Goal: Task Accomplishment & Management: Manage account settings

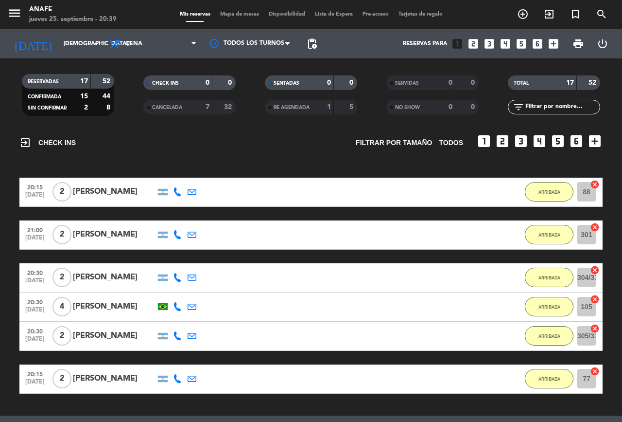
scroll to position [46, 0]
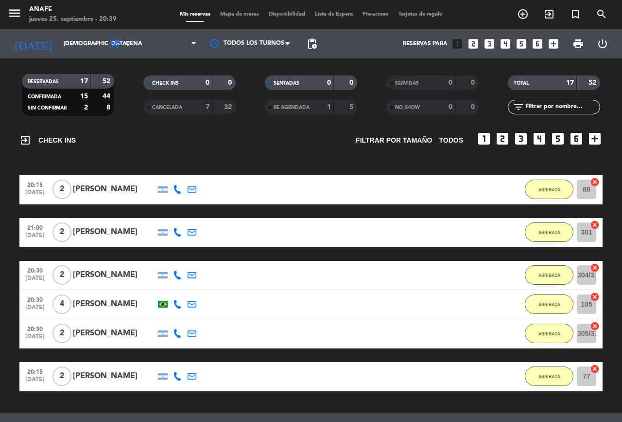
click at [375, 222] on div "21:00 [DATE] 2 [PERSON_NAME] 1 MIN / 1:53 H sms ARRIBADA 301 cancel" at bounding box center [311, 232] width 584 height 29
click at [113, 229] on div "[PERSON_NAME]" at bounding box center [114, 232] width 83 height 13
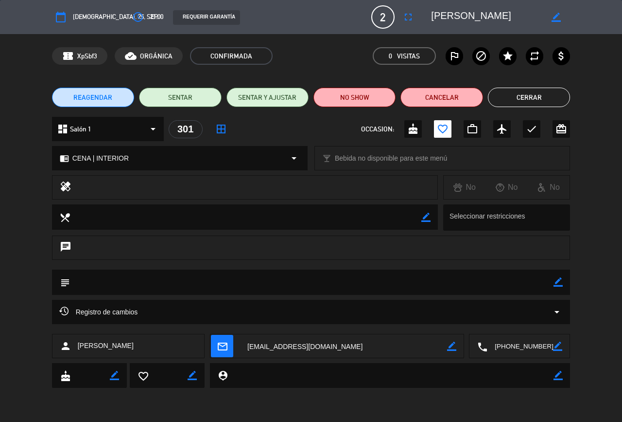
click at [544, 96] on button "Cerrar" at bounding box center [529, 97] width 82 height 19
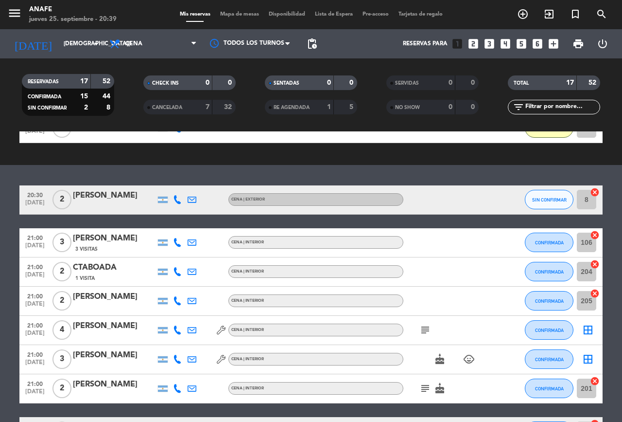
scroll to position [330, 0]
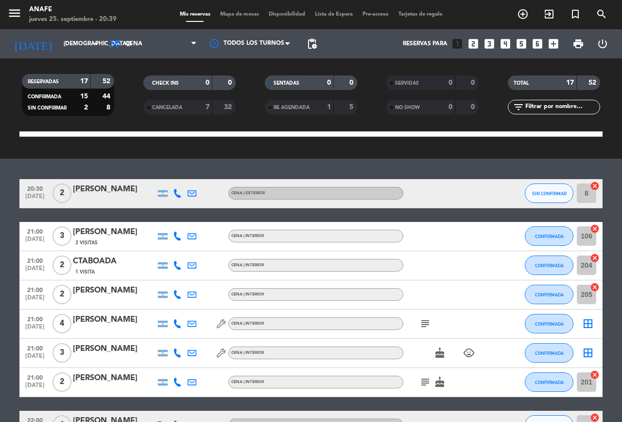
click at [420, 321] on icon "subject" at bounding box center [426, 324] width 12 height 12
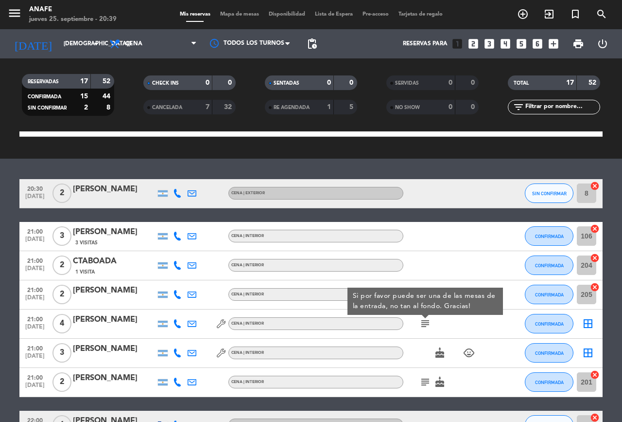
click at [239, 12] on span "Mapa de mesas" at bounding box center [239, 14] width 49 height 5
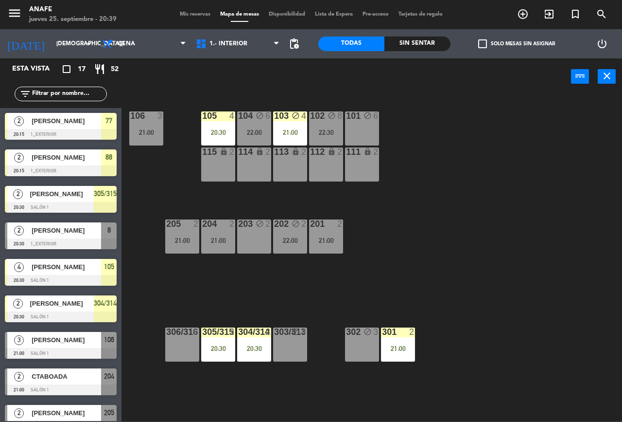
click at [188, 344] on div "306/316 6" at bounding box center [182, 344] width 34 height 34
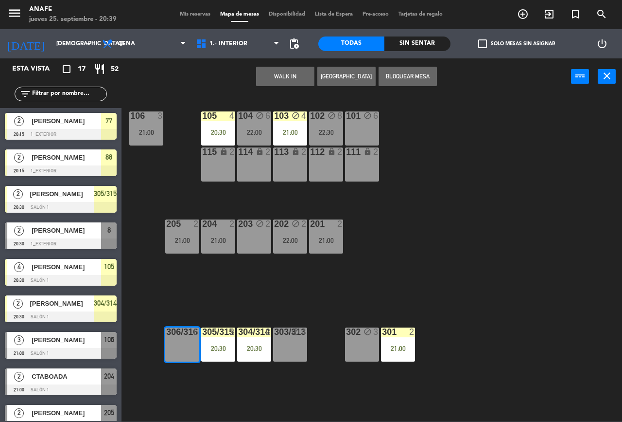
click at [414, 76] on button "Bloquear Mesa" at bounding box center [408, 76] width 58 height 19
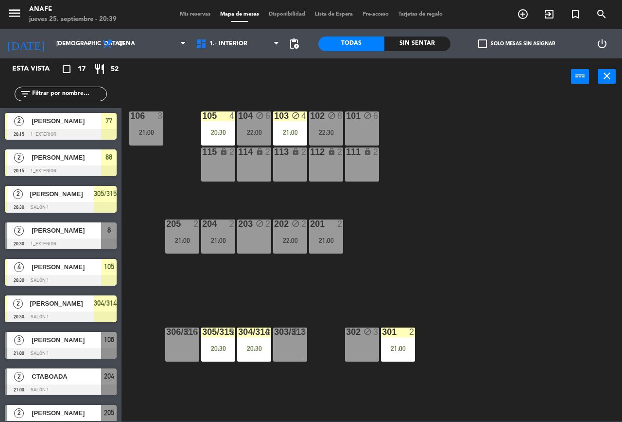
click at [180, 17] on span "Mis reservas" at bounding box center [195, 14] width 40 height 5
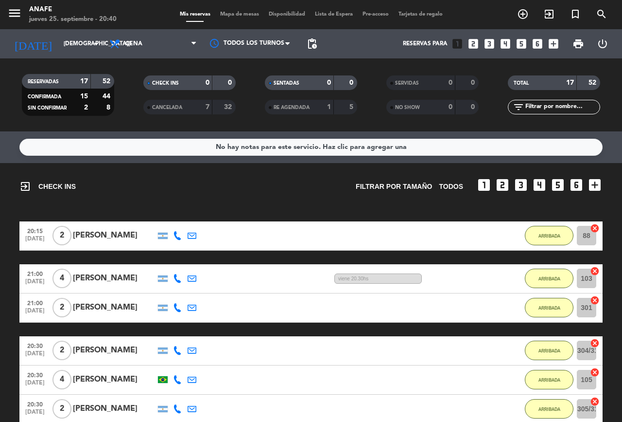
click at [104, 278] on div "[PERSON_NAME]" at bounding box center [114, 278] width 83 height 13
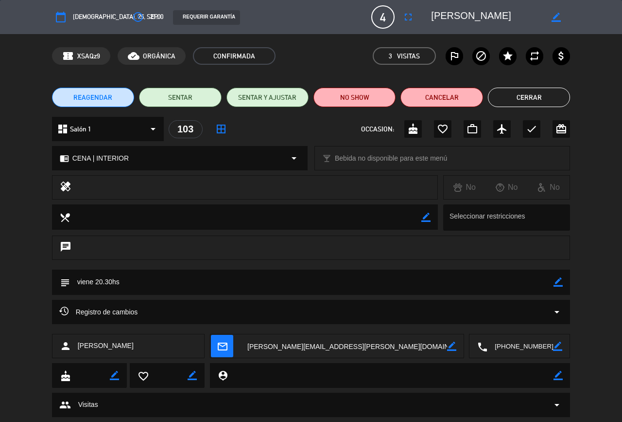
click at [536, 88] on button "Cerrar" at bounding box center [529, 97] width 82 height 19
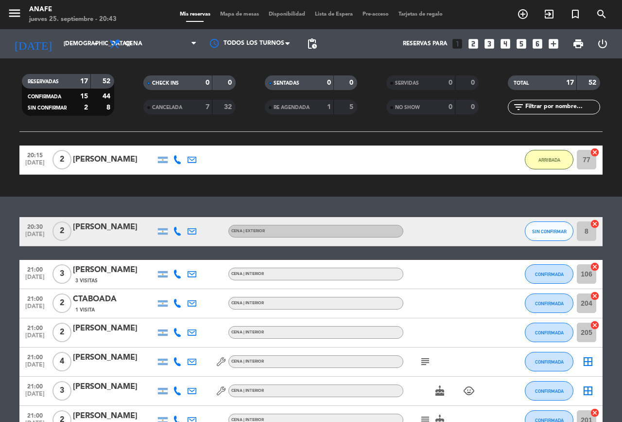
scroll to position [295, 0]
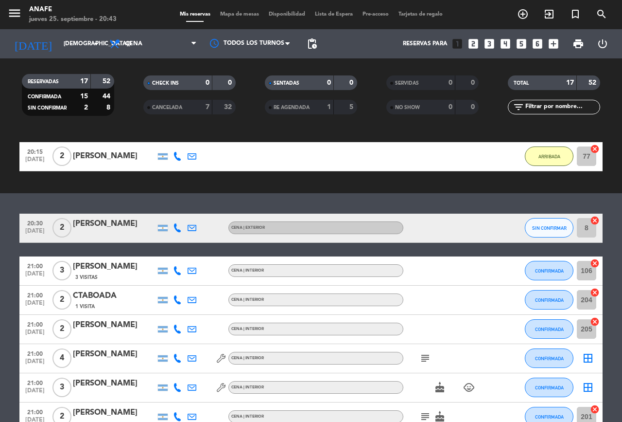
click at [178, 224] on icon at bounding box center [177, 227] width 9 height 9
click at [182, 212] on span "content_paste" at bounding box center [185, 211] width 7 height 7
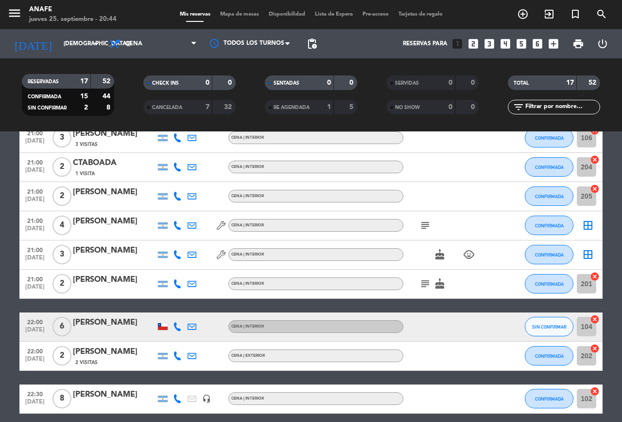
scroll to position [468, 0]
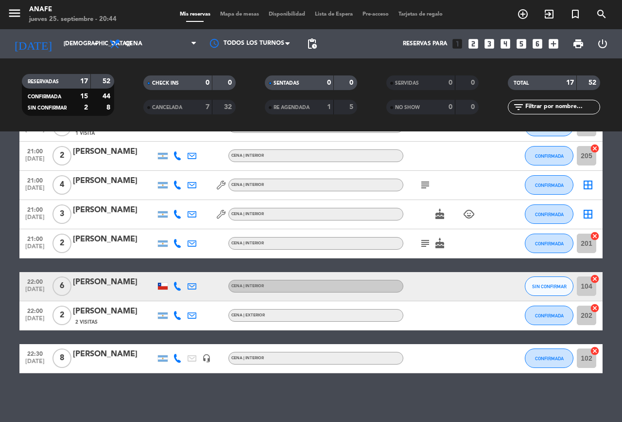
click at [175, 290] on icon at bounding box center [177, 286] width 9 height 9
click at [169, 273] on span "Copiar" at bounding box center [172, 270] width 20 height 10
click at [550, 288] on span "SIN CONFIRMAR" at bounding box center [550, 286] width 35 height 5
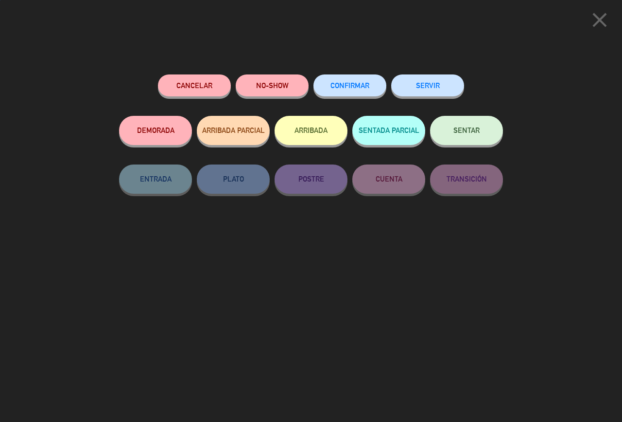
click at [346, 87] on span "CONFIRMAR" at bounding box center [350, 85] width 39 height 8
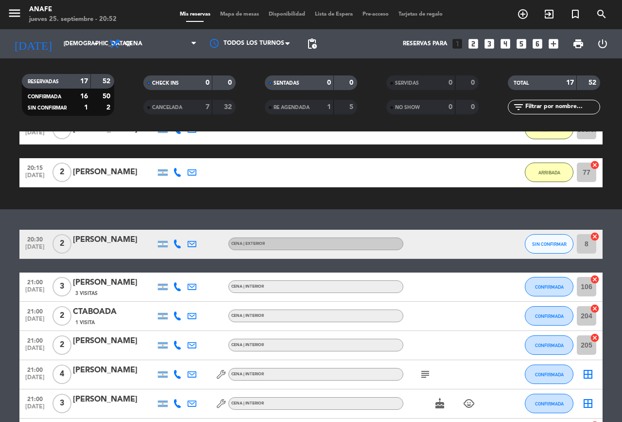
scroll to position [281, 0]
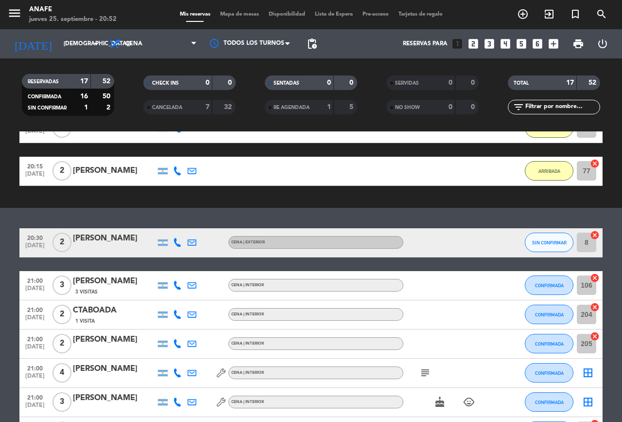
click at [178, 242] on icon at bounding box center [177, 242] width 9 height 9
click at [182, 226] on span "content_paste" at bounding box center [185, 226] width 7 height 7
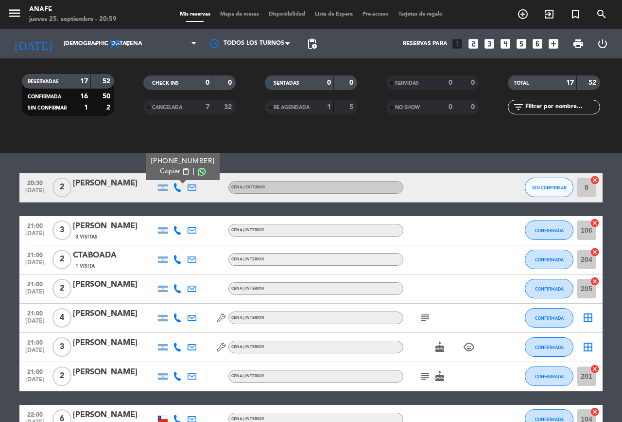
scroll to position [335, 0]
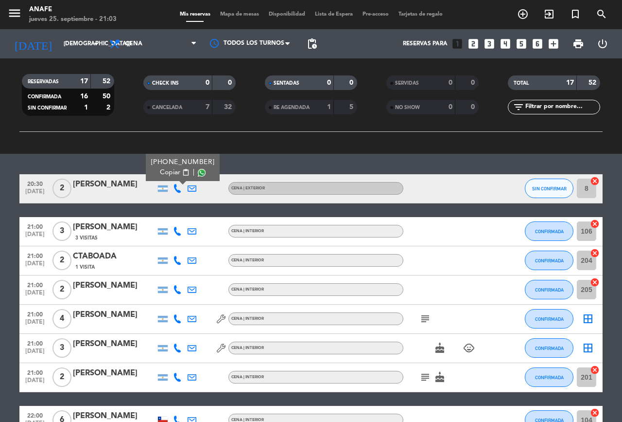
click at [420, 374] on icon "subject" at bounding box center [426, 377] width 12 height 12
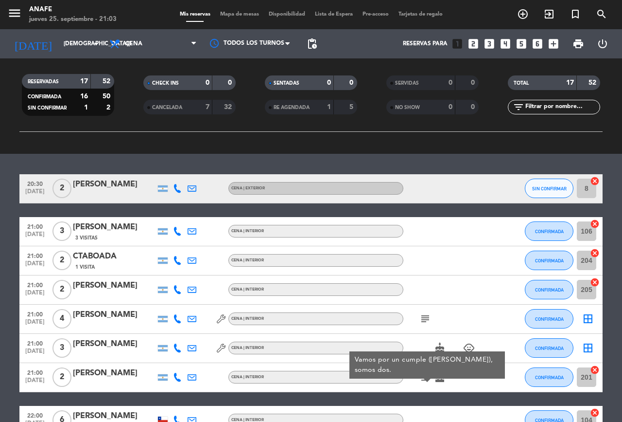
click at [422, 316] on icon "subject" at bounding box center [426, 319] width 12 height 12
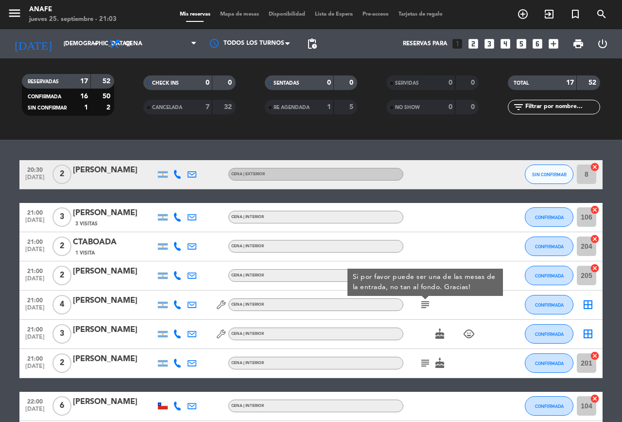
scroll to position [405, 0]
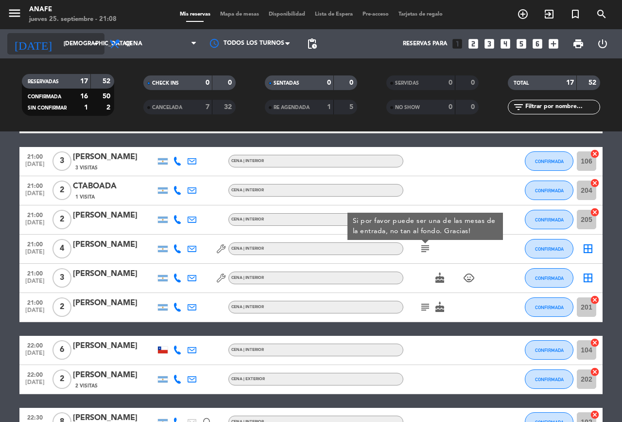
click at [59, 44] on input "[DEMOGRAPHIC_DATA][DATE]" at bounding box center [97, 44] width 77 height 17
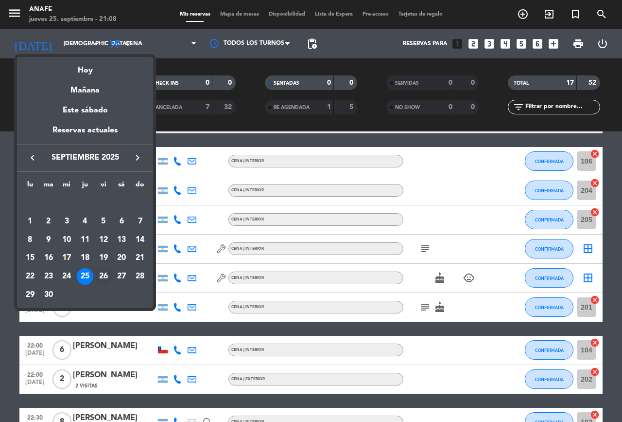
click at [100, 277] on div "26" at bounding box center [103, 276] width 17 height 17
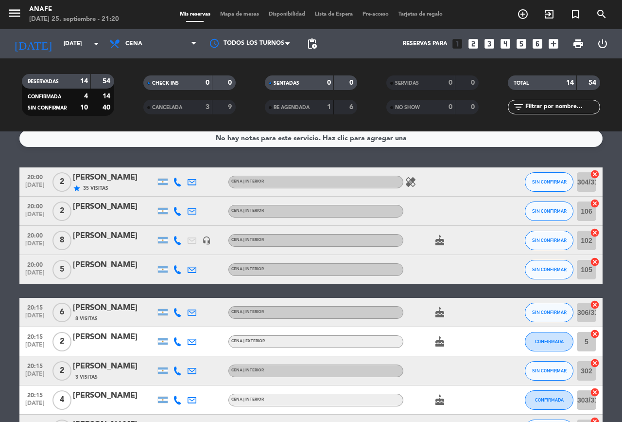
scroll to position [11, 0]
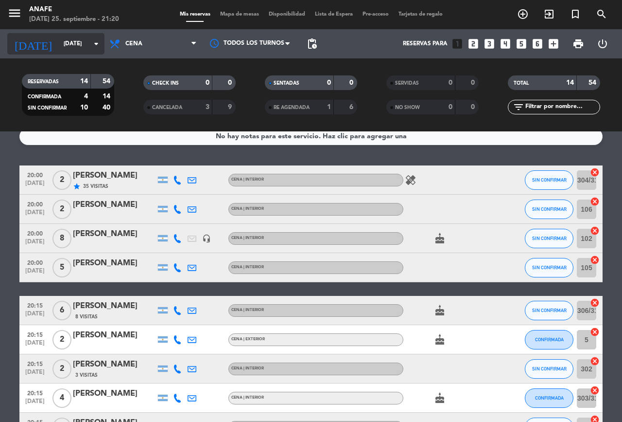
click at [73, 44] on input "[DATE]" at bounding box center [97, 44] width 77 height 17
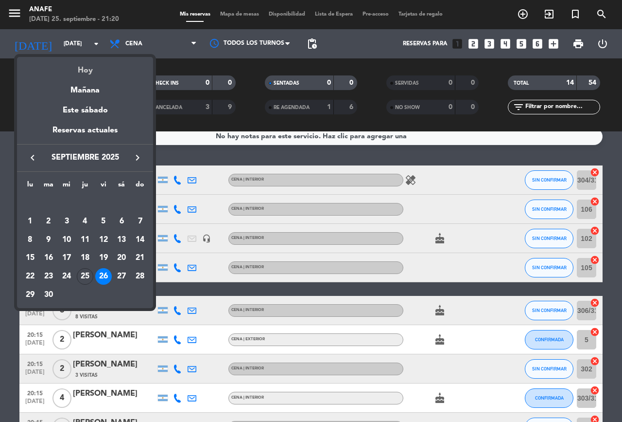
click at [102, 76] on div "Hoy" at bounding box center [85, 67] width 136 height 20
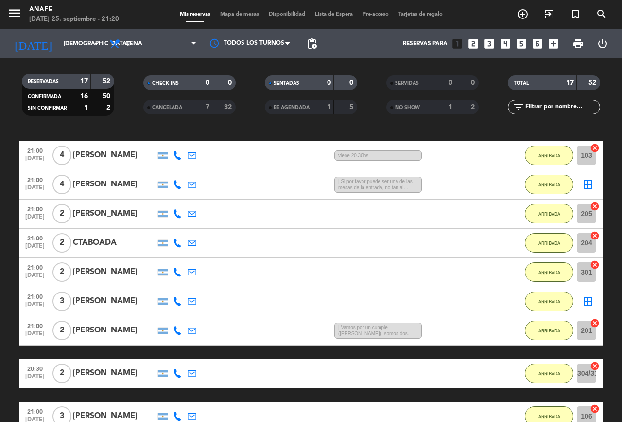
scroll to position [143, 0]
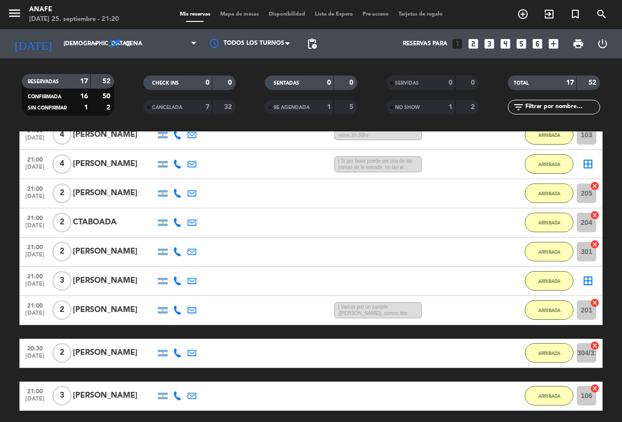
click at [98, 197] on div "[PERSON_NAME]" at bounding box center [114, 193] width 83 height 13
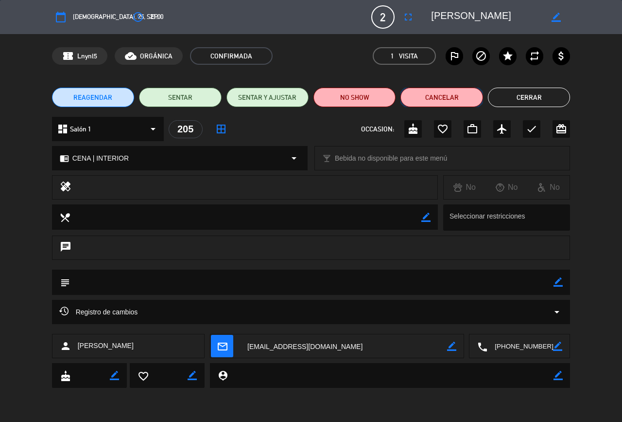
click at [444, 98] on button "Cancelar" at bounding box center [442, 97] width 82 height 19
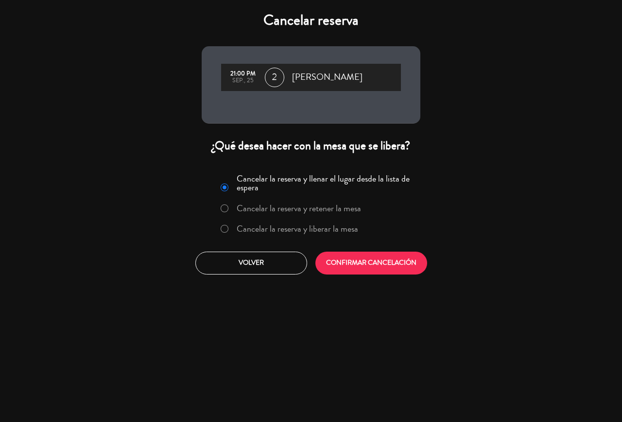
click at [422, 257] on button "CONFIRMAR CANCELACIÓN" at bounding box center [372, 262] width 112 height 23
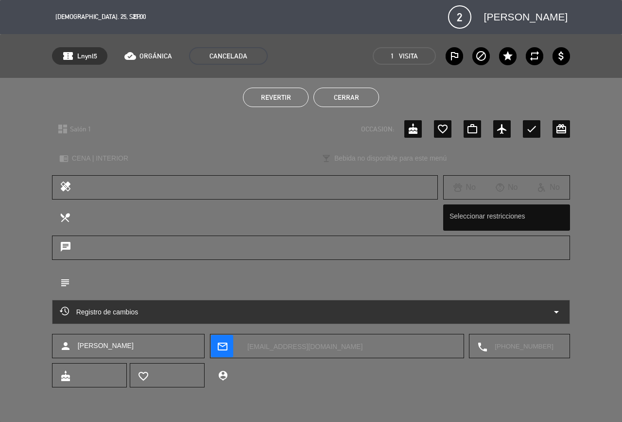
click at [365, 98] on button "Cerrar" at bounding box center [347, 97] width 66 height 19
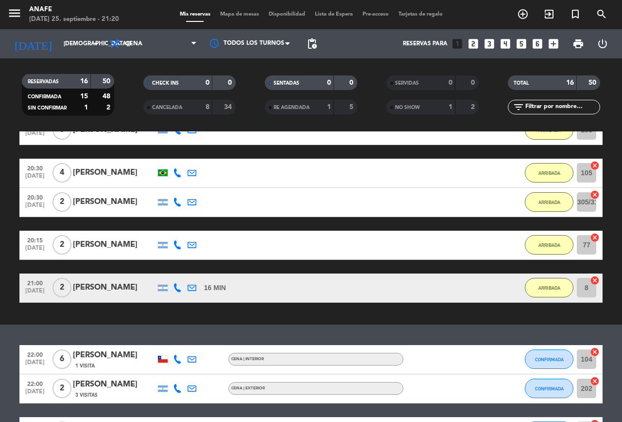
scroll to position [453, 0]
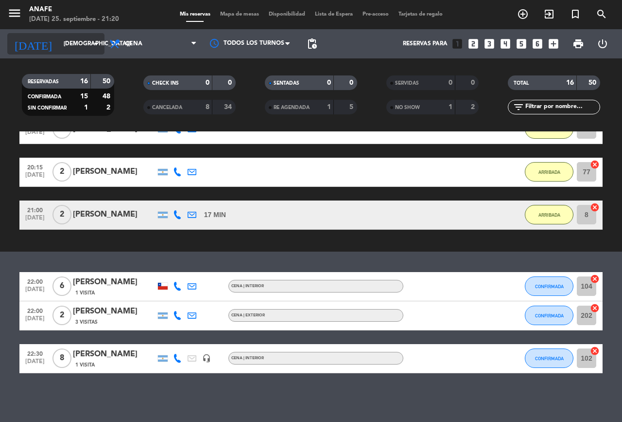
click at [87, 44] on input "[DEMOGRAPHIC_DATA][DATE]" at bounding box center [97, 44] width 77 height 17
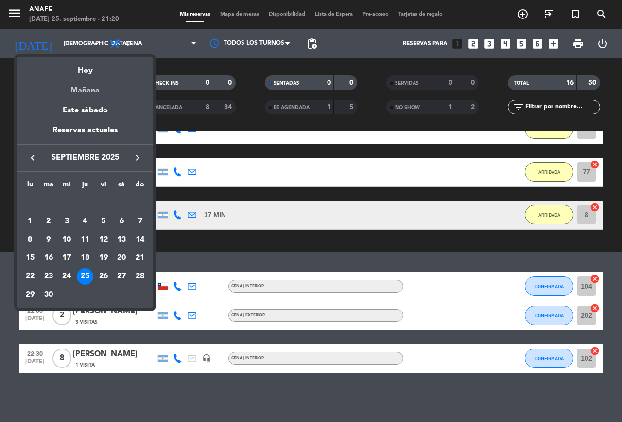
click at [100, 92] on div "Mañana" at bounding box center [85, 87] width 136 height 20
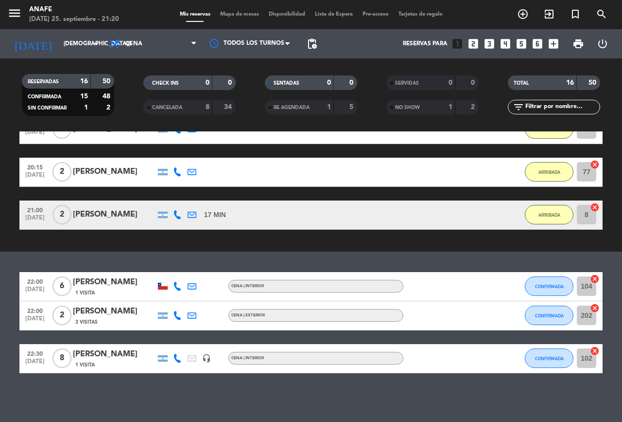
type input "[DATE]"
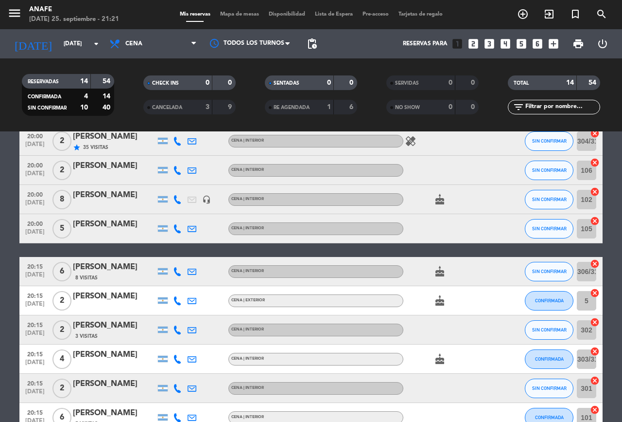
scroll to position [57, 0]
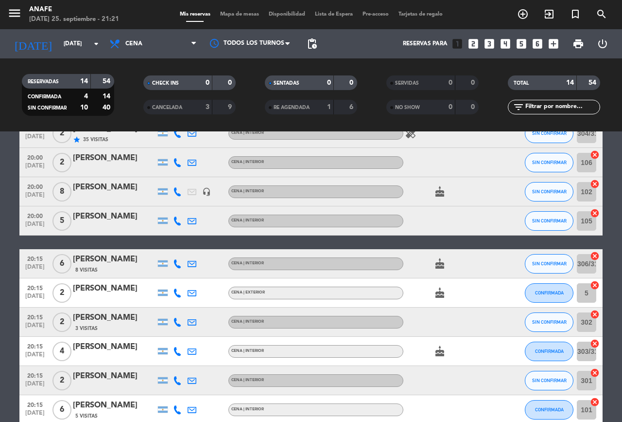
click at [237, 15] on span "Mapa de mesas" at bounding box center [239, 14] width 49 height 5
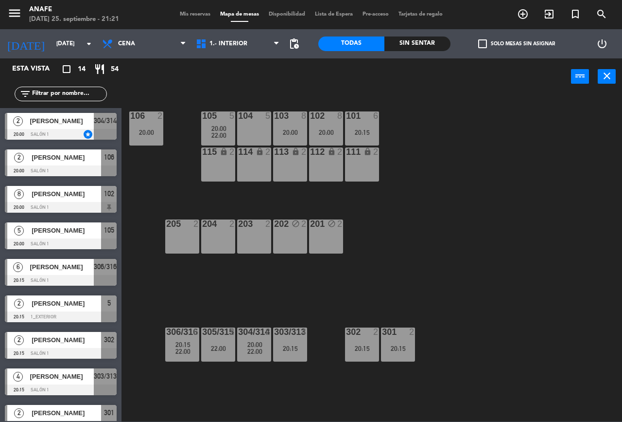
click at [257, 132] on div "104 5" at bounding box center [254, 128] width 34 height 34
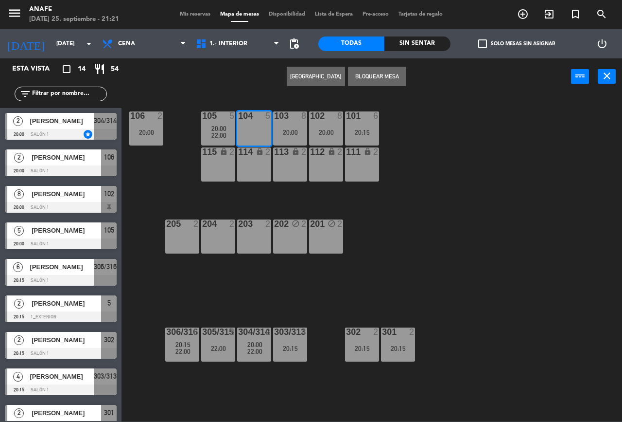
click at [388, 75] on button "Bloquear Mesa" at bounding box center [377, 76] width 58 height 19
click at [251, 237] on div "203 2" at bounding box center [254, 236] width 34 height 34
click at [395, 80] on button "Bloquear Mesa" at bounding box center [377, 76] width 58 height 19
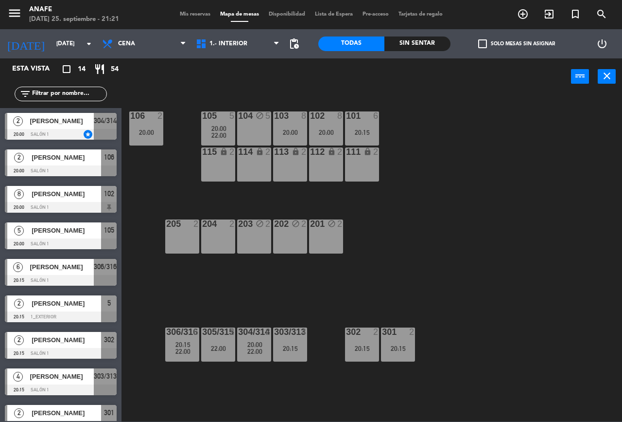
click at [198, 18] on div "Mis reservas Mapa de mesas Disponibilidad Lista de Espera Pre-acceso Tarjetas d…" at bounding box center [311, 14] width 273 height 9
click at [190, 15] on span "Mis reservas" at bounding box center [195, 14] width 40 height 5
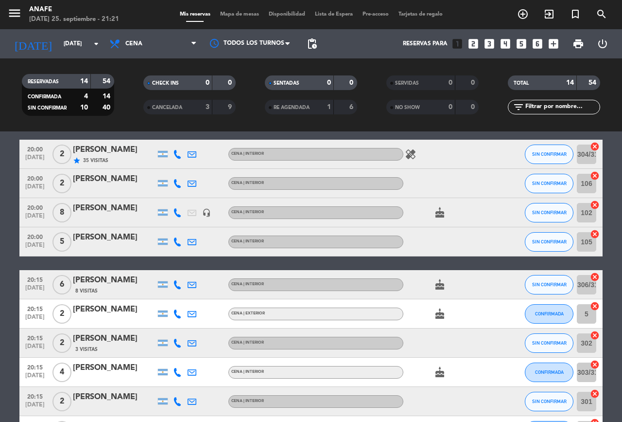
scroll to position [36, 0]
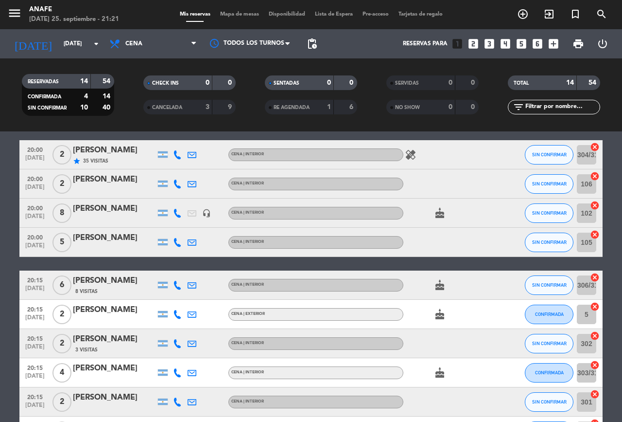
click at [436, 209] on icon "cake" at bounding box center [440, 213] width 12 height 12
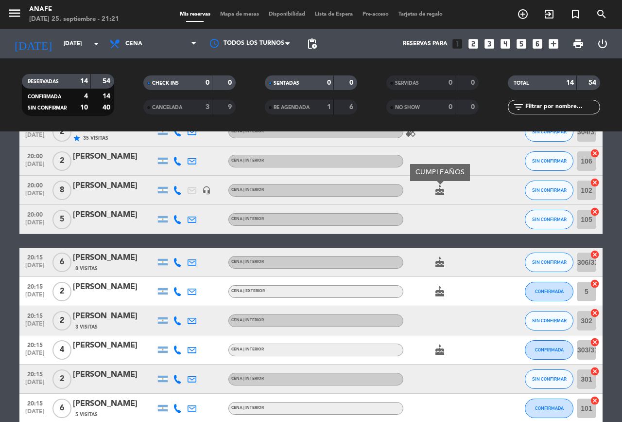
scroll to position [79, 0]
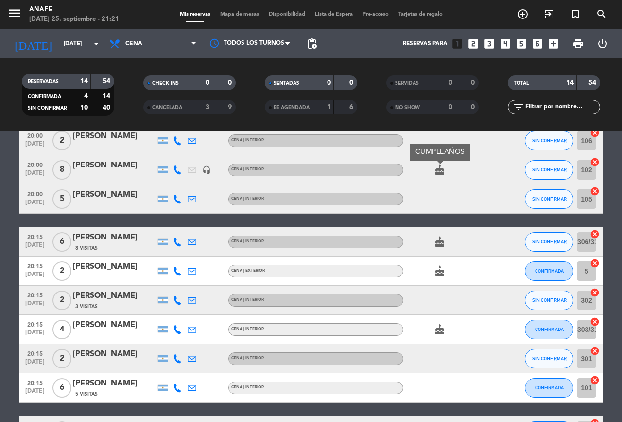
click at [439, 242] on icon "cake" at bounding box center [440, 242] width 12 height 12
click at [437, 271] on icon "cake" at bounding box center [440, 271] width 12 height 12
click at [441, 325] on icon "cake" at bounding box center [440, 329] width 12 height 12
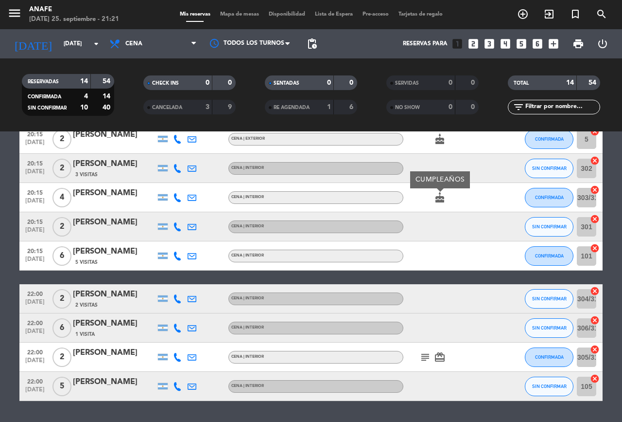
scroll to position [239, 0]
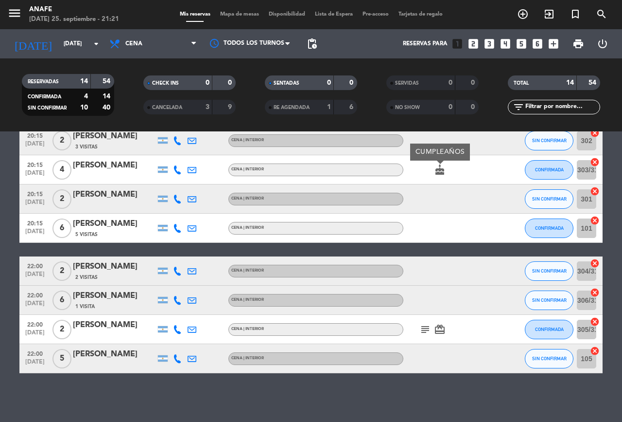
click at [420, 327] on icon "subject" at bounding box center [426, 329] width 12 height 12
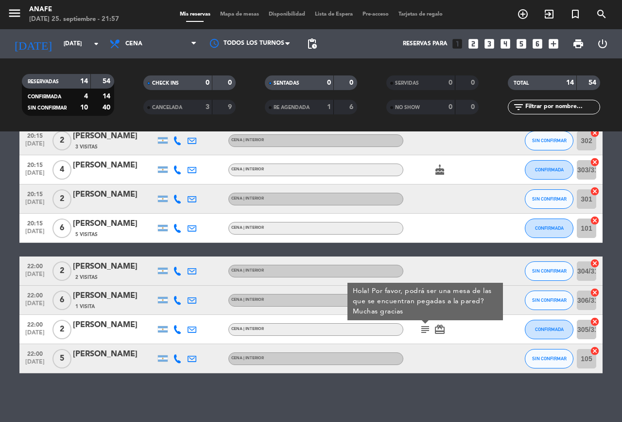
click at [423, 329] on icon "subject" at bounding box center [426, 329] width 12 height 12
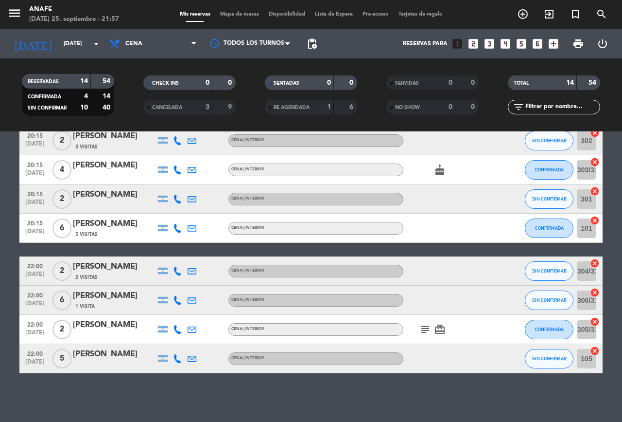
click at [486, 323] on div "subject card_giftcard" at bounding box center [448, 329] width 88 height 29
click at [431, 334] on icon "subject" at bounding box center [426, 329] width 12 height 12
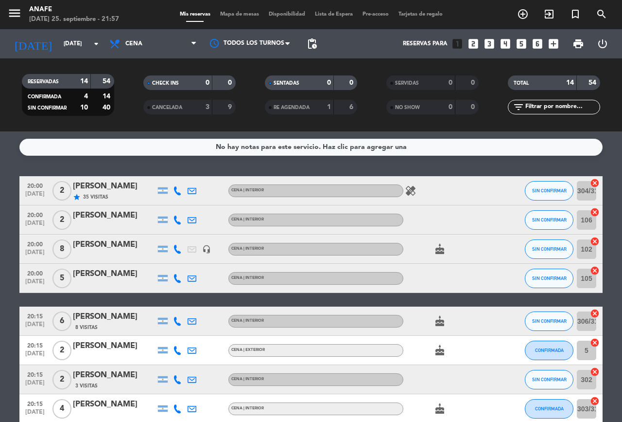
scroll to position [1, 0]
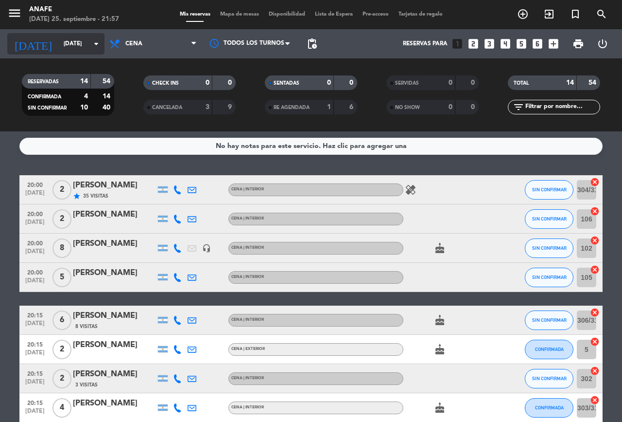
click at [70, 44] on input "[DATE]" at bounding box center [97, 44] width 77 height 17
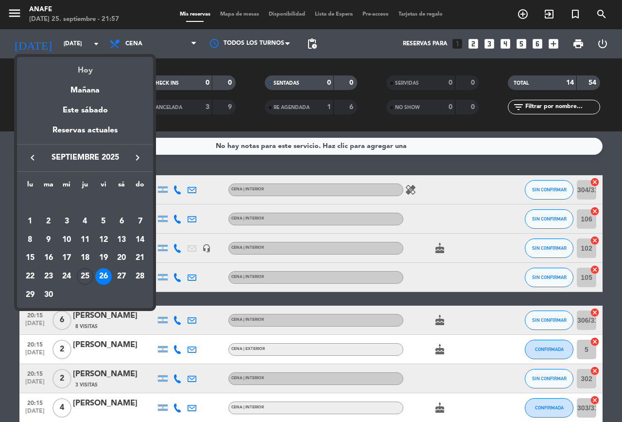
click at [90, 69] on div "Hoy" at bounding box center [85, 67] width 136 height 20
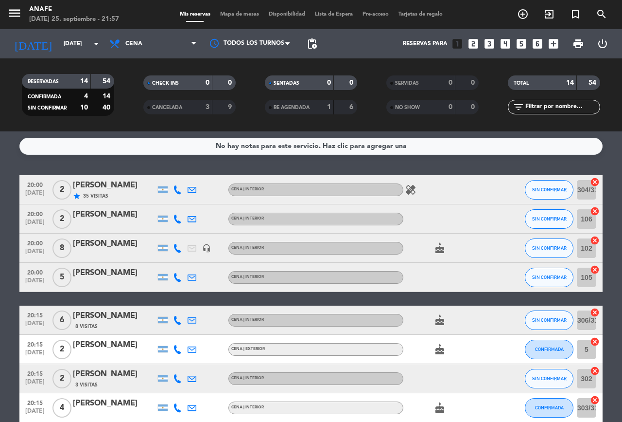
type input "[DEMOGRAPHIC_DATA][DATE]"
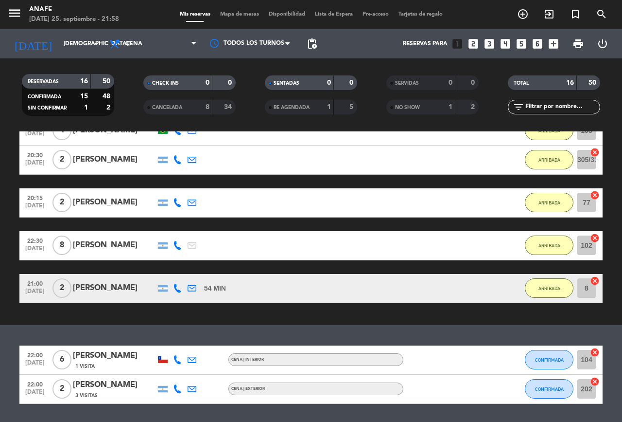
scroll to position [423, 0]
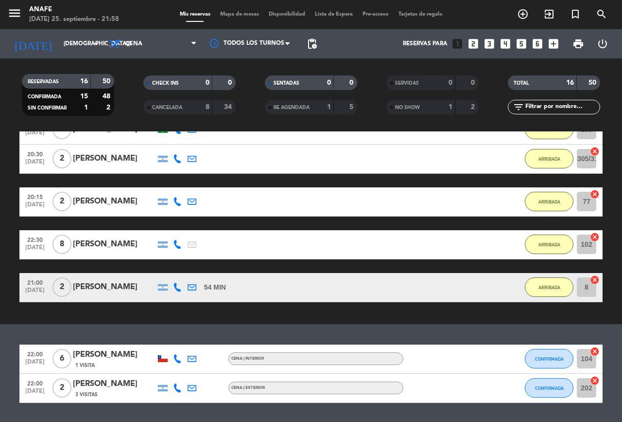
click at [118, 244] on div "[PERSON_NAME]" at bounding box center [114, 244] width 83 height 13
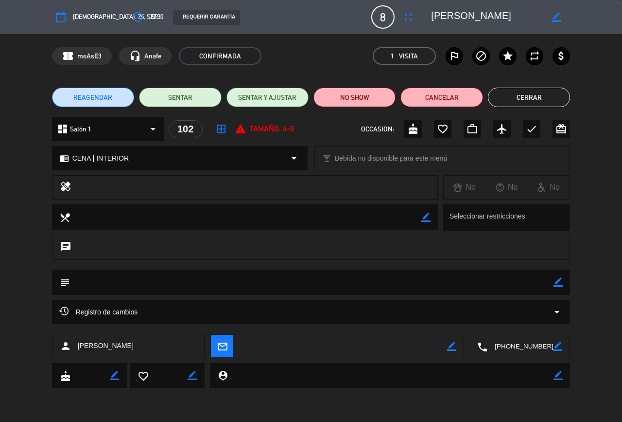
click at [545, 101] on button "Cerrar" at bounding box center [529, 97] width 82 height 19
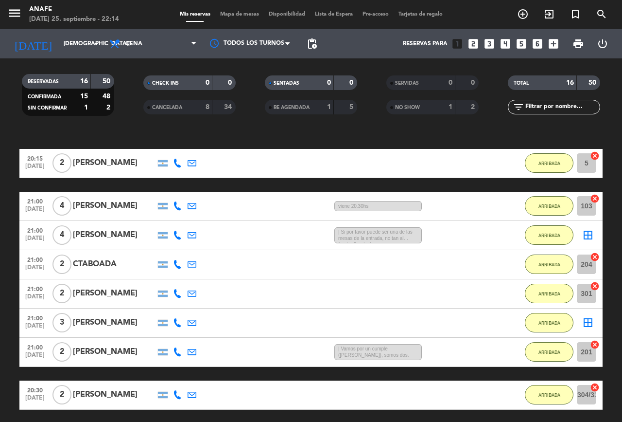
scroll to position [68, 0]
